Goal: Find specific page/section: Find specific page/section

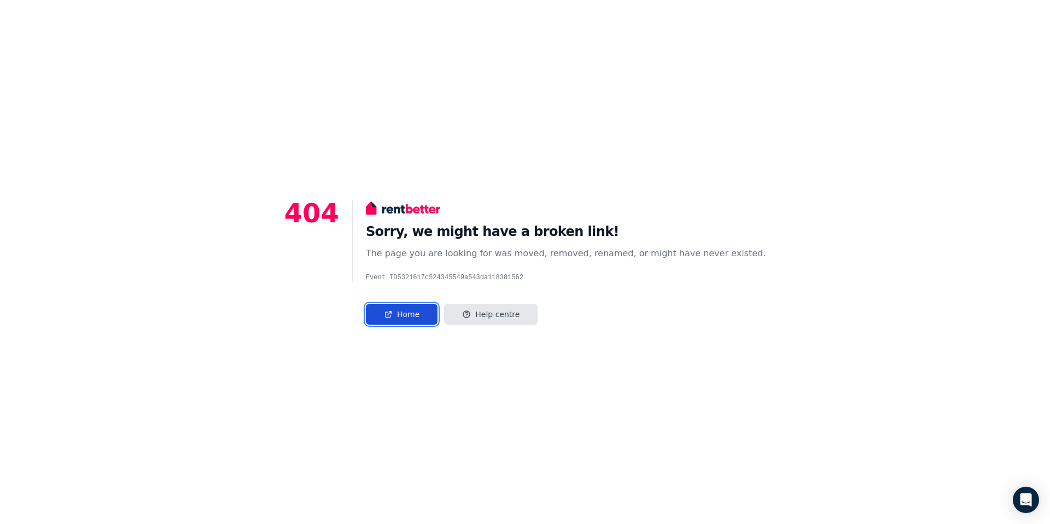
click at [433, 321] on link "Home" at bounding box center [402, 314] width 72 height 21
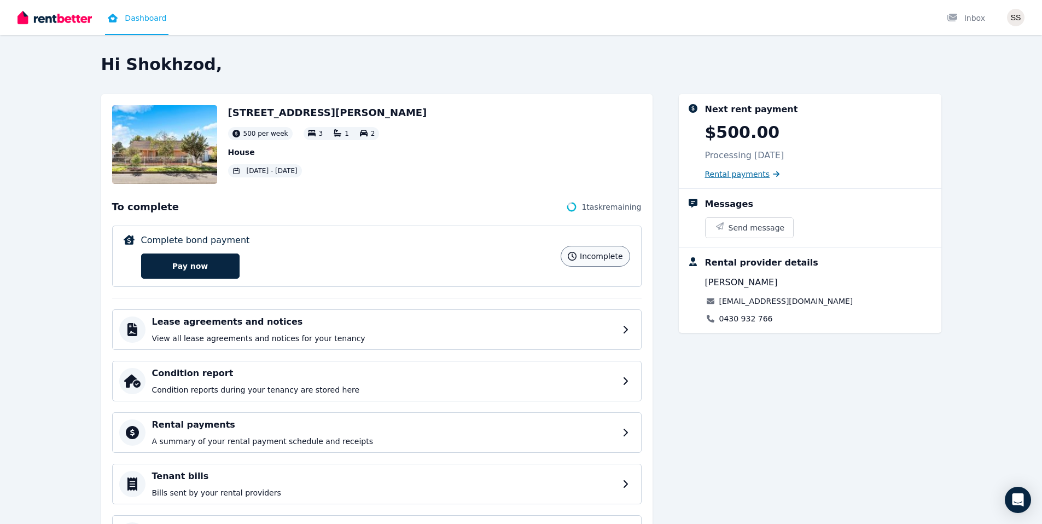
click at [743, 172] on span "Rental payments" at bounding box center [737, 173] width 65 height 11
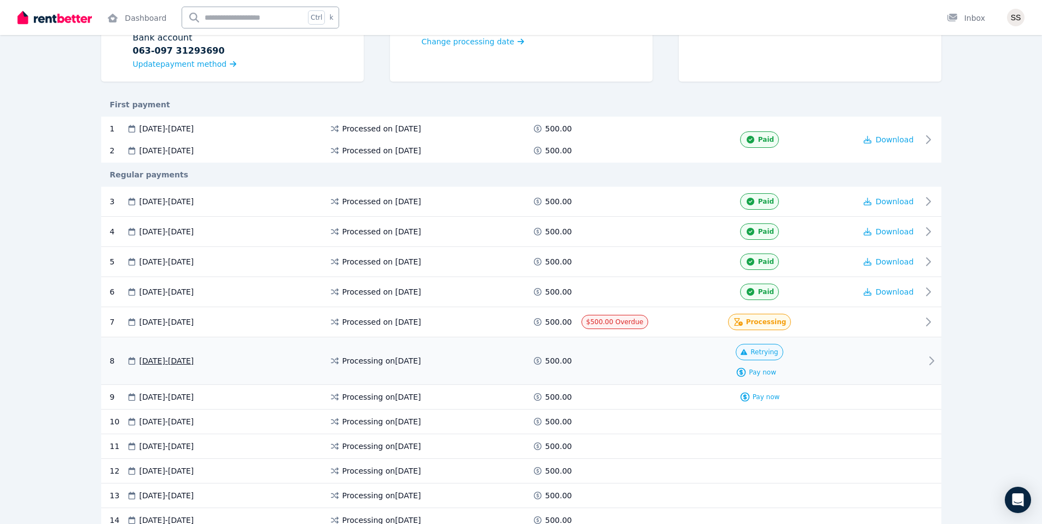
scroll to position [164, 0]
